Goal: Complete application form

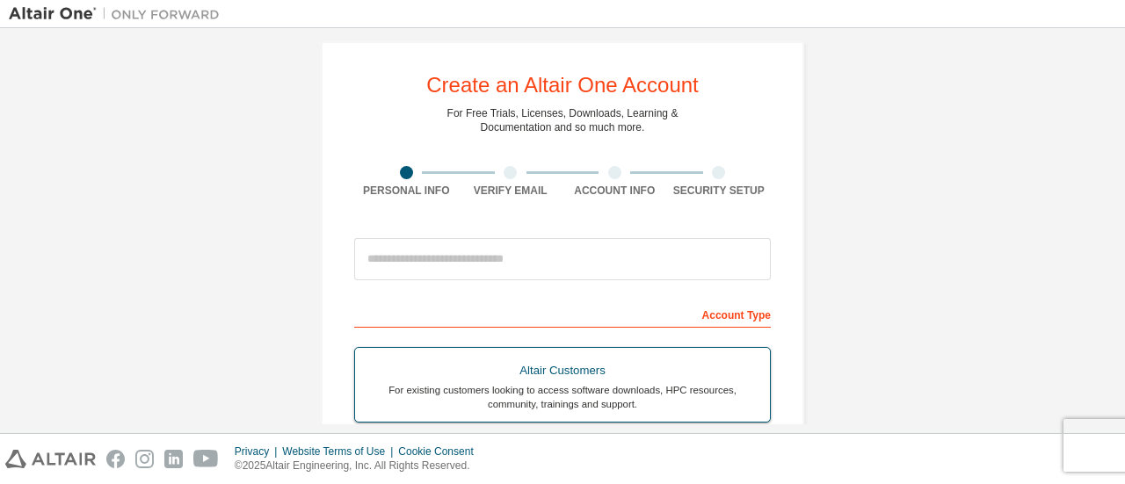
scroll to position [14, 0]
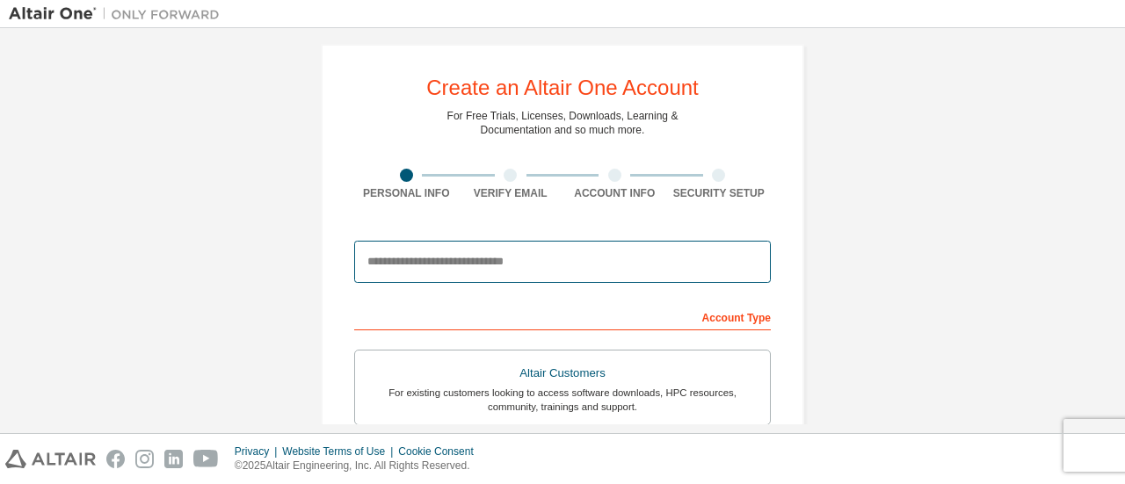
click at [427, 254] on input "email" at bounding box center [562, 262] width 417 height 42
click at [493, 262] on input "email" at bounding box center [562, 262] width 417 height 42
click at [461, 259] on input "email" at bounding box center [562, 262] width 417 height 42
click at [519, 262] on input "email" at bounding box center [562, 262] width 417 height 42
type input "**********"
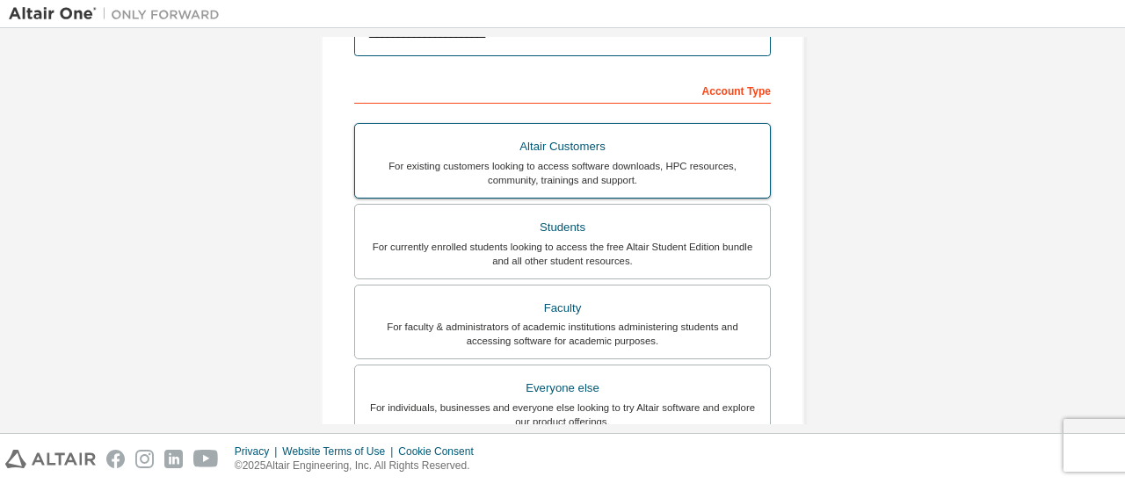
scroll to position [260, 0]
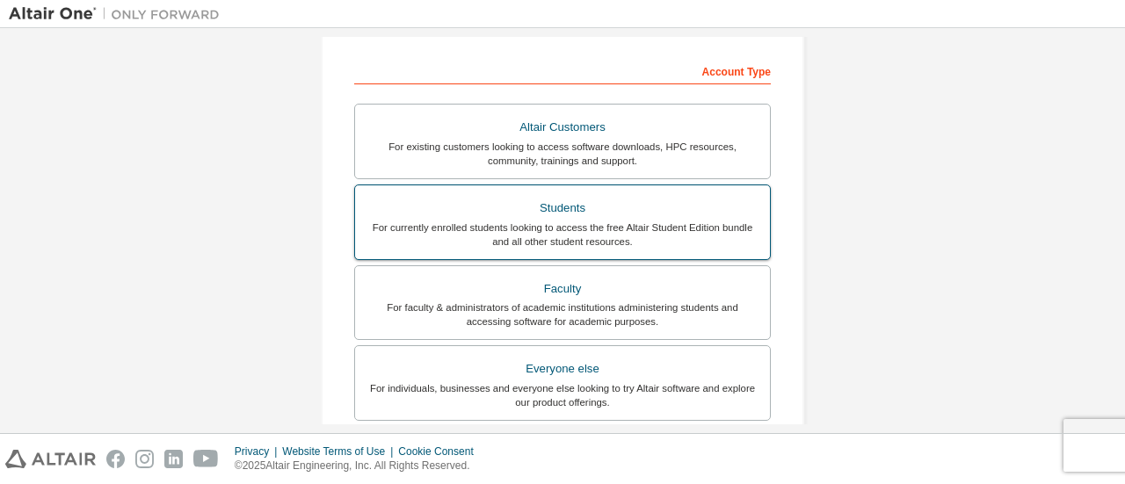
click at [498, 225] on div "For currently enrolled students looking to access the free Altair Student Editi…" at bounding box center [563, 235] width 394 height 28
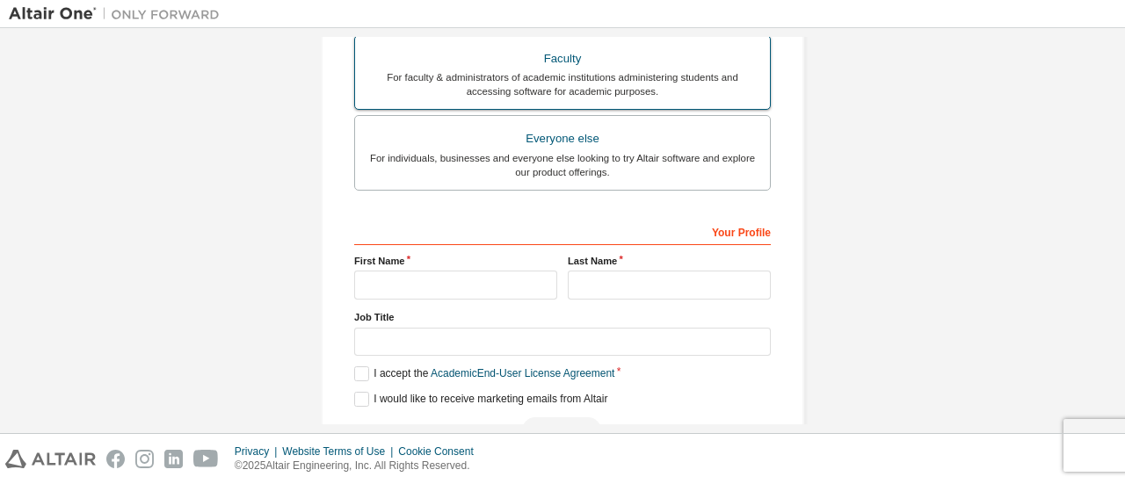
scroll to position [489, 0]
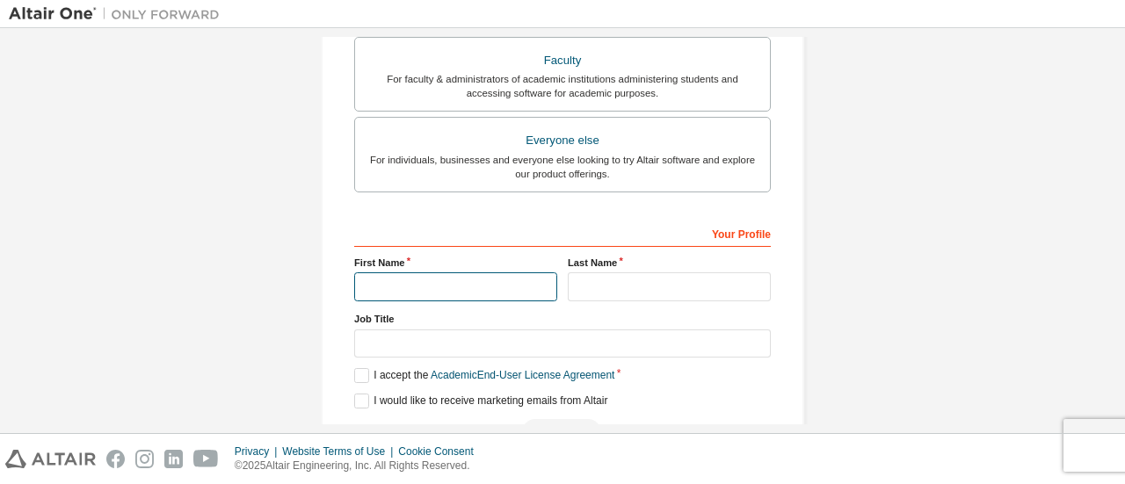
click at [419, 283] on input "text" at bounding box center [455, 287] width 203 height 29
type input "****"
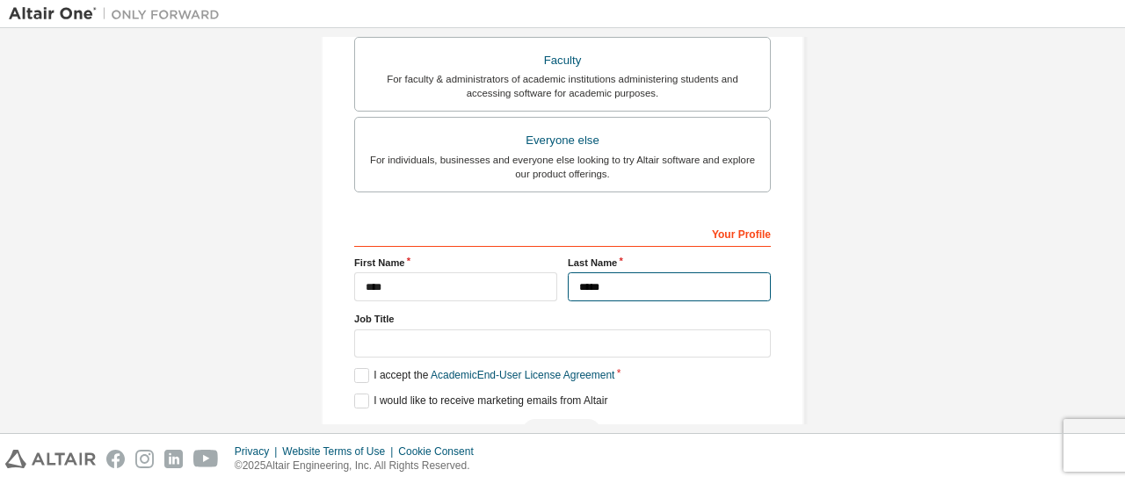
type input "*****"
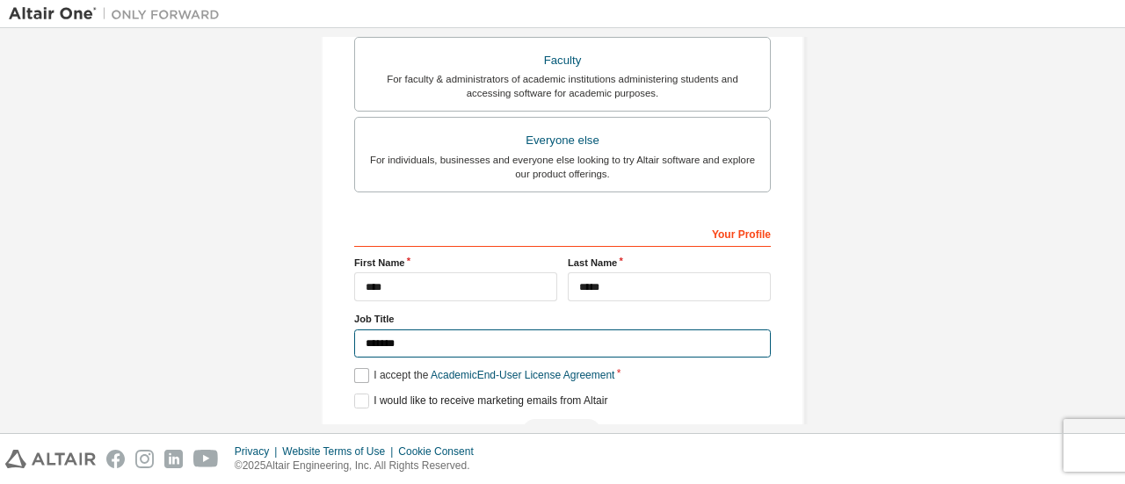
type input "*******"
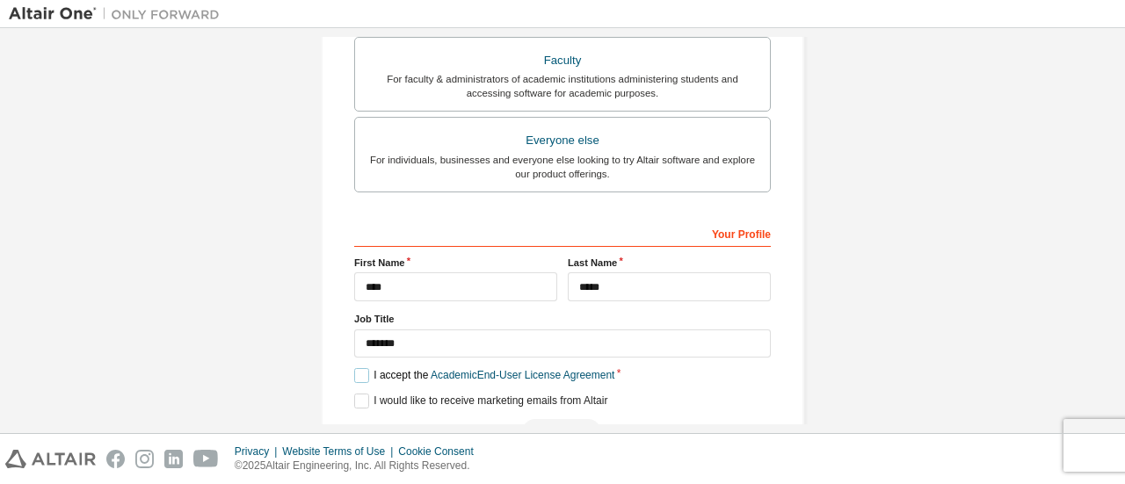
click at [355, 368] on label "I accept the Academic End-User License Agreement" at bounding box center [484, 375] width 260 height 15
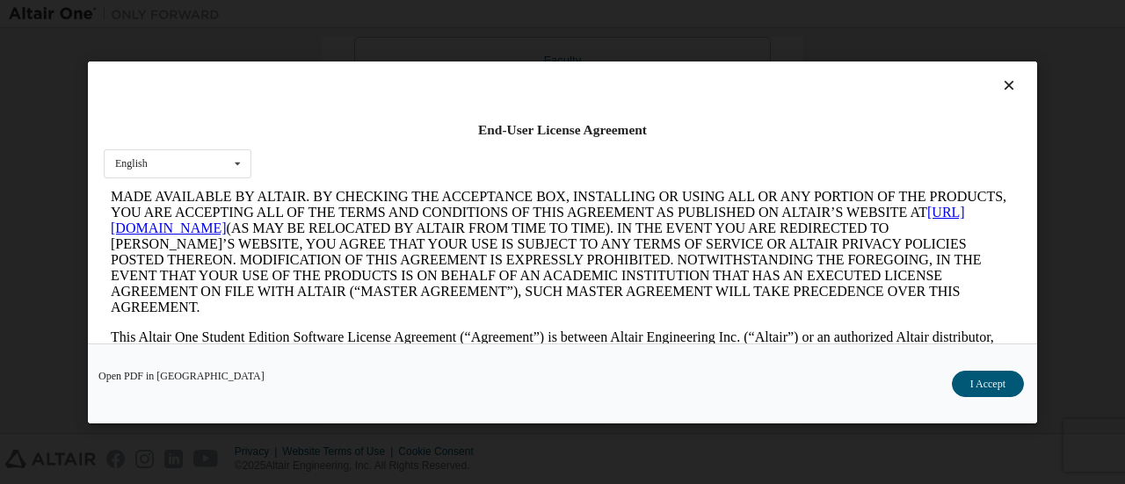
scroll to position [121, 0]
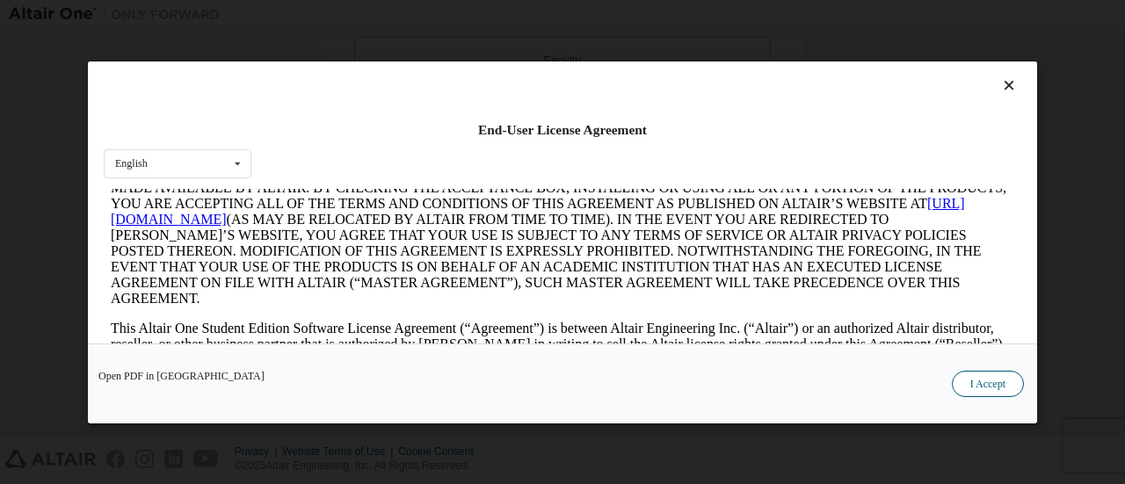
click at [1002, 386] on button "I Accept" at bounding box center [988, 383] width 72 height 26
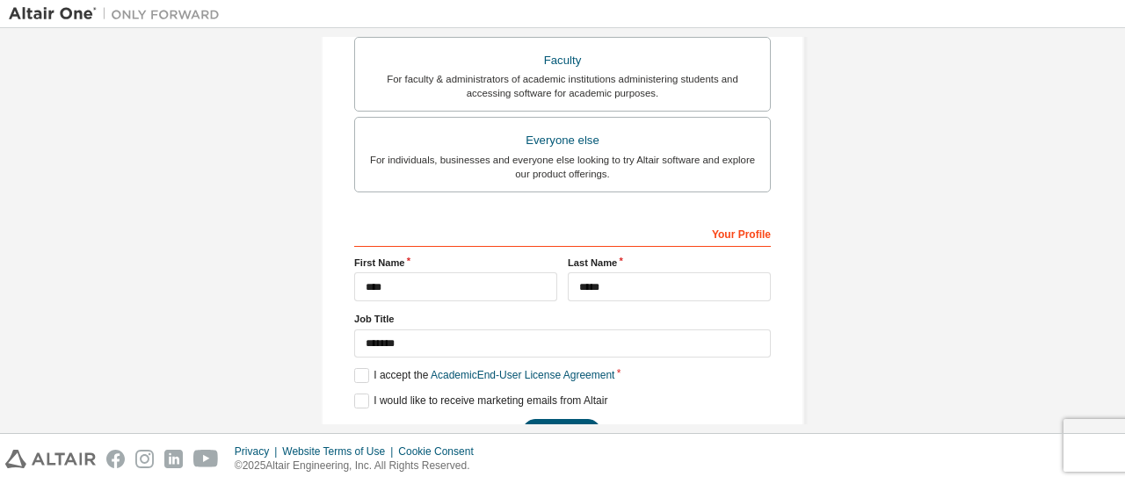
scroll to position [538, 0]
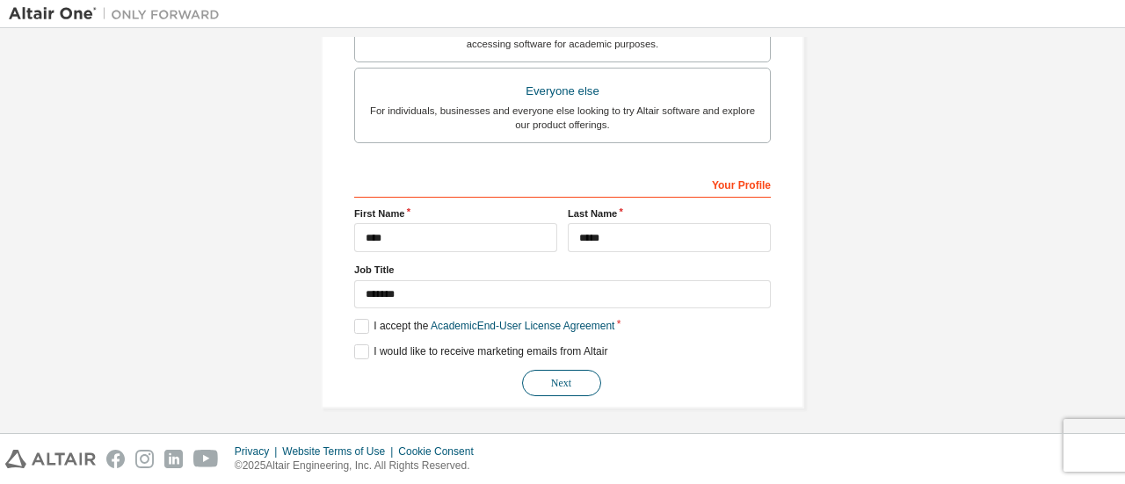
click at [530, 382] on button "Next" at bounding box center [561, 383] width 79 height 26
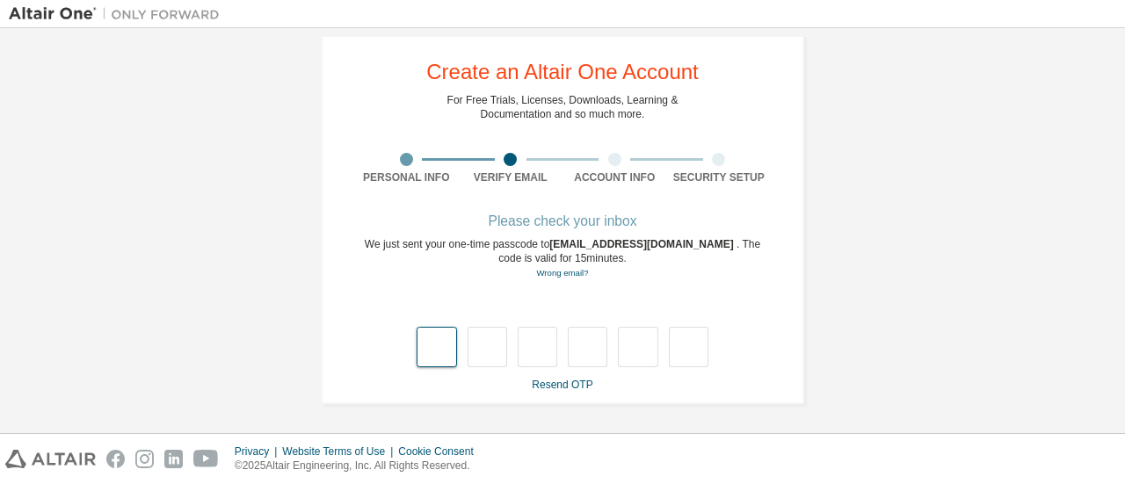
type input "*"
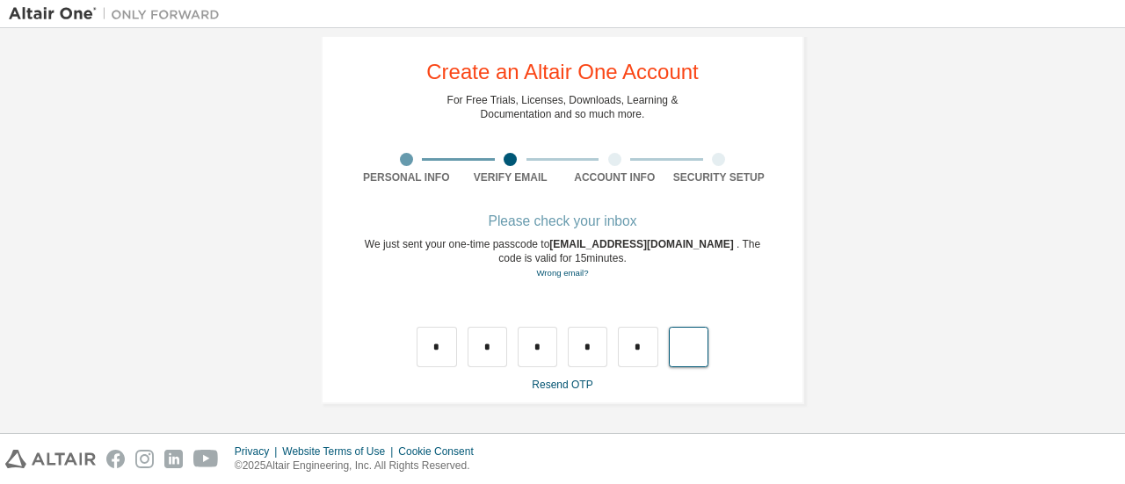
type input "*"
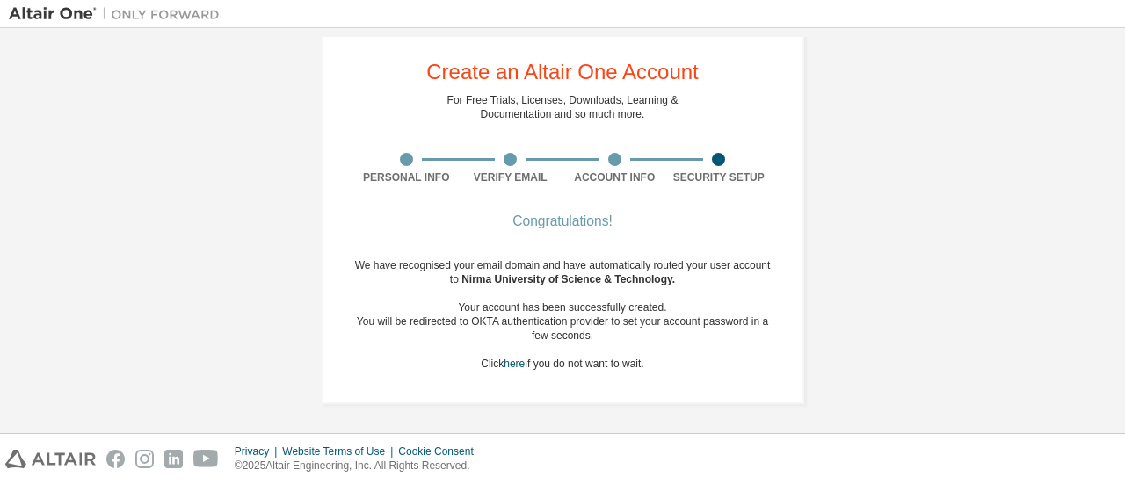
scroll to position [0, 0]
